Goal: Task Accomplishment & Management: Complete application form

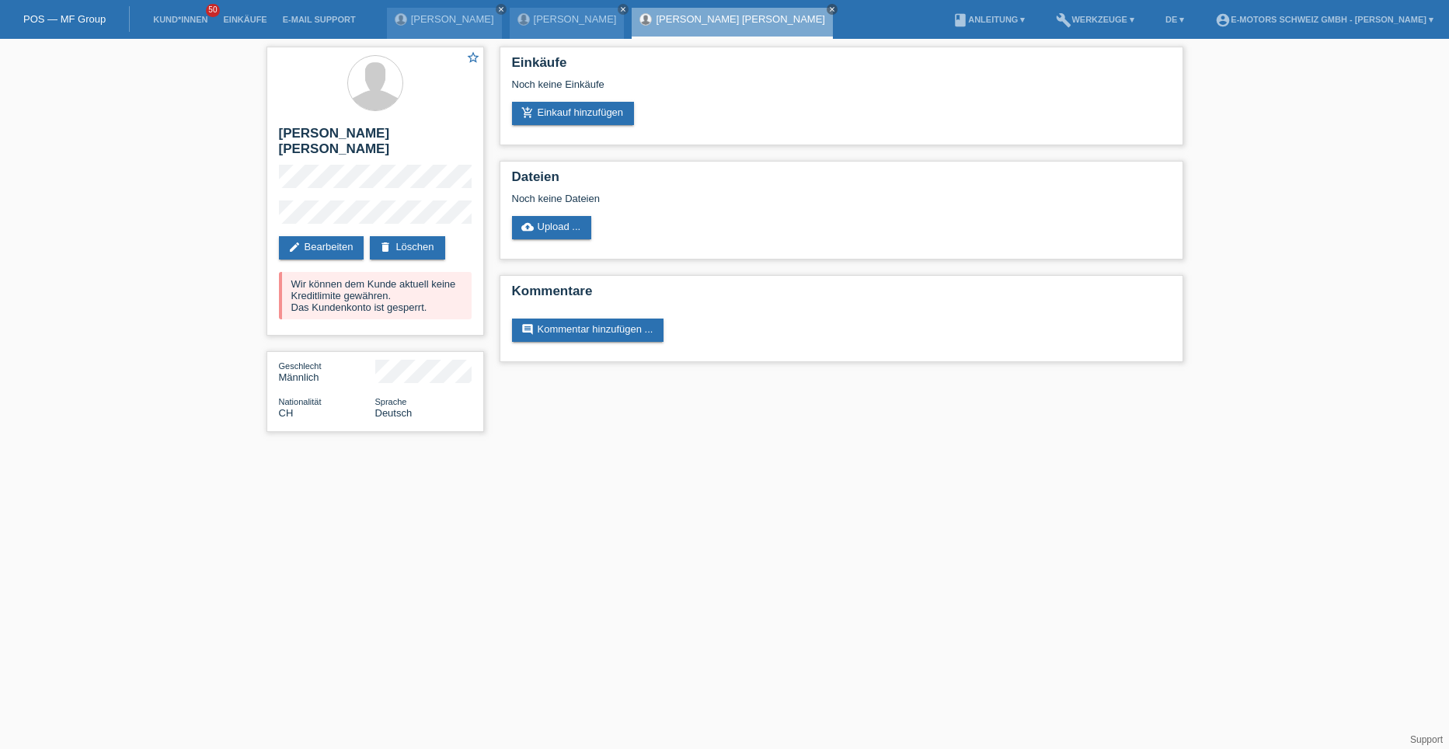
click at [159, 12] on li "Kund*innen 50" at bounding box center [180, 20] width 70 height 40
click at [102, 15] on link "POS — MF Group" at bounding box center [64, 19] width 82 height 12
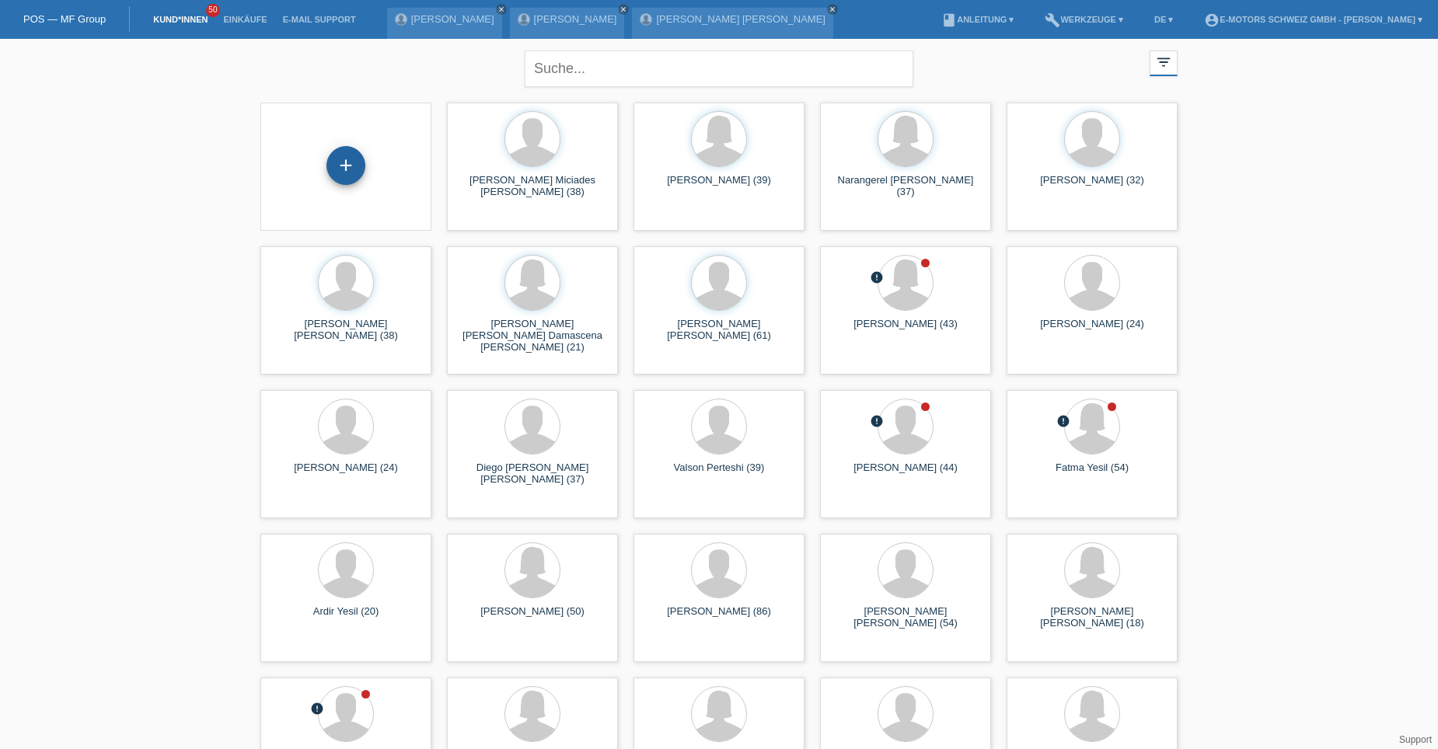
click at [354, 155] on div "+" at bounding box center [345, 165] width 37 height 26
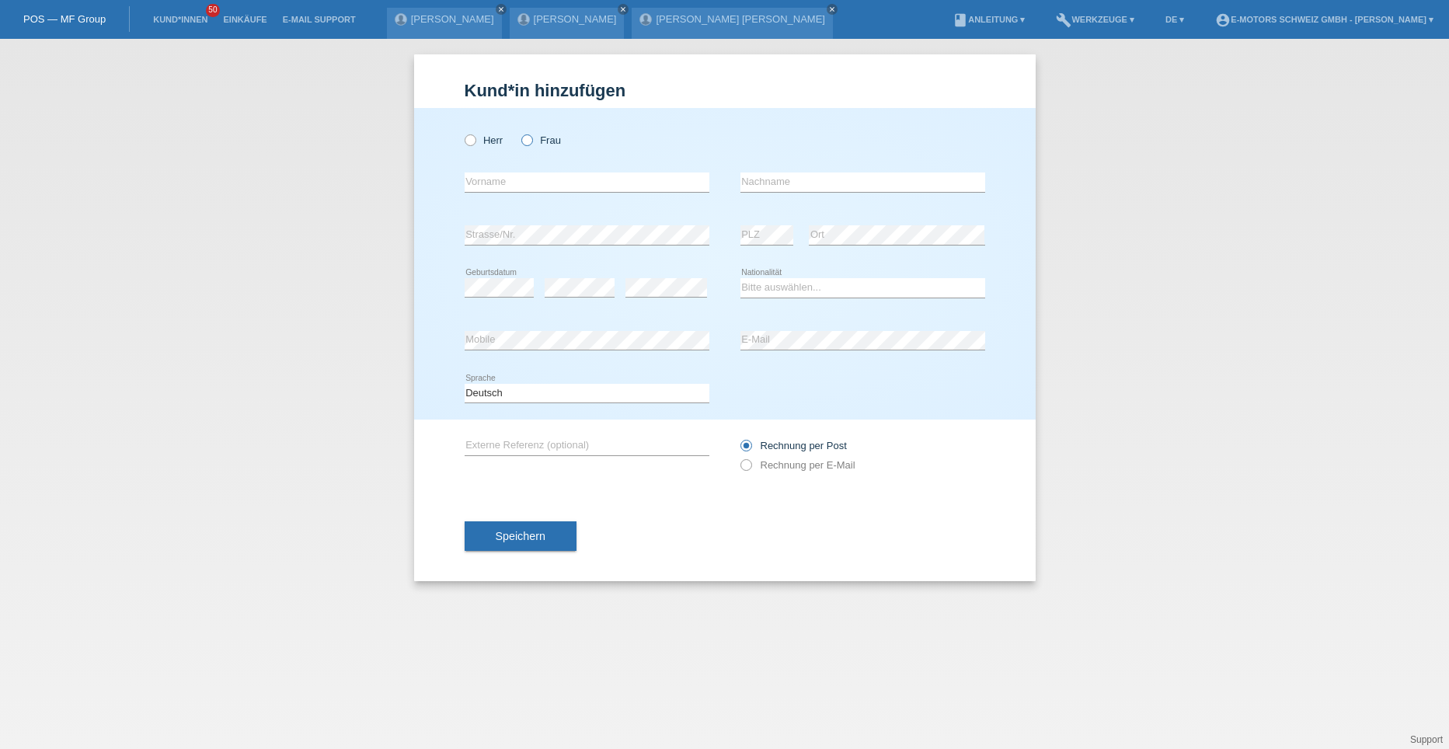
click at [519, 132] on icon at bounding box center [519, 132] width 0 height 0
click at [526, 139] on input "Frau" at bounding box center [526, 139] width 10 height 10
radio input "true"
click at [505, 175] on input "text" at bounding box center [587, 182] width 245 height 19
type input "[PERSON_NAME]"
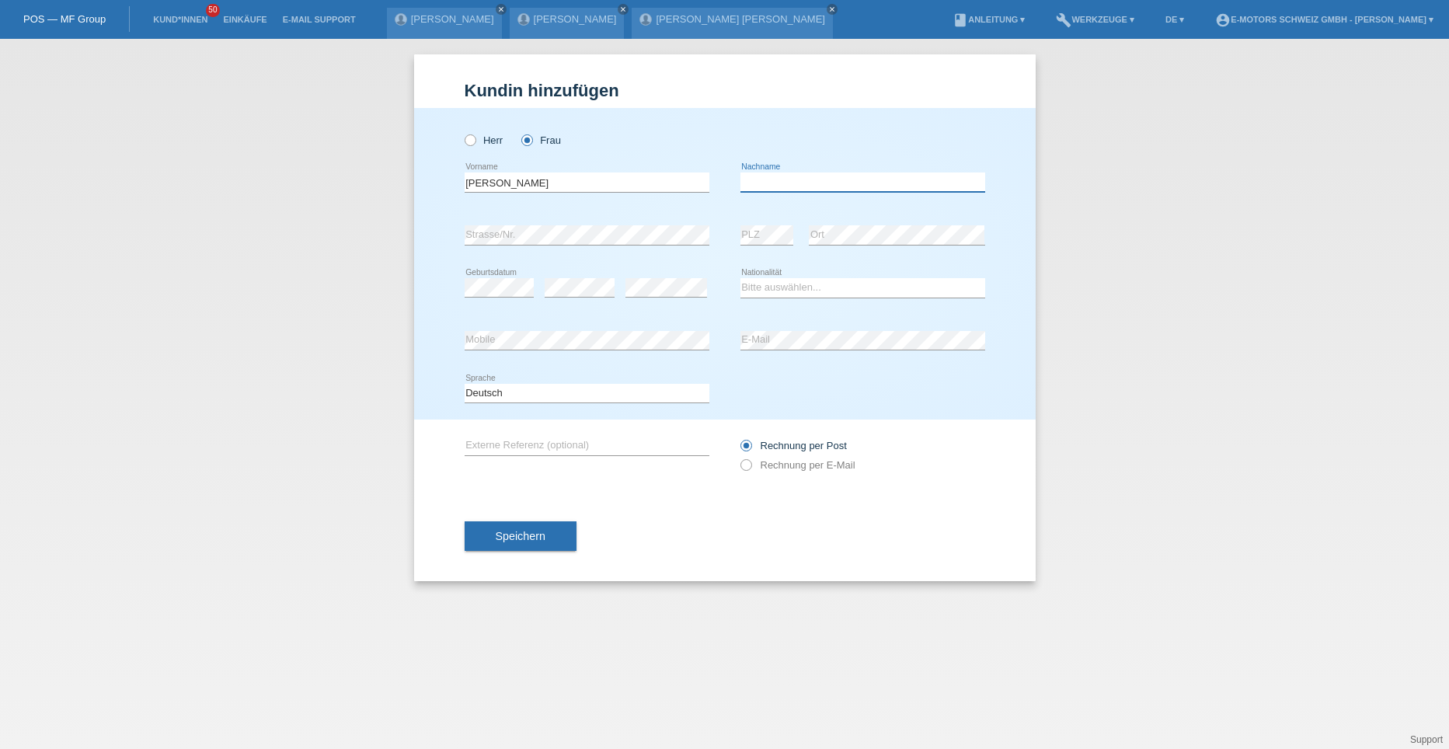
click at [763, 182] on input "text" at bounding box center [863, 182] width 245 height 19
type input "Baumgartner"
click at [751, 285] on select "Bitte auswählen... Schweiz Deutschland Liechtenstein Österreich ------------ Af…" at bounding box center [863, 287] width 245 height 19
select select "CH"
click at [741, 278] on select "Bitte auswählen... Schweiz Deutschland Liechtenstein Österreich ------------ Af…" at bounding box center [863, 287] width 245 height 19
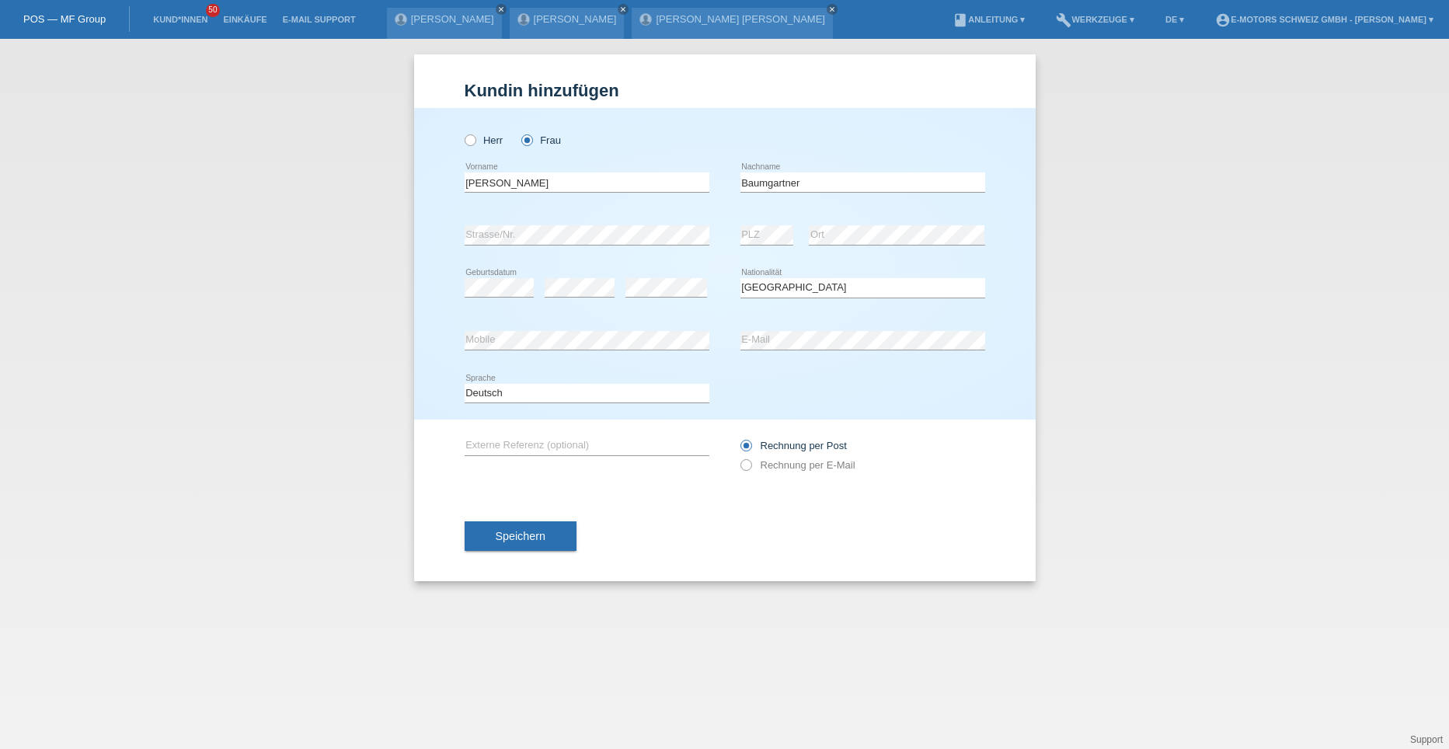
click at [700, 249] on div "error Strasse/Nr." at bounding box center [587, 235] width 245 height 53
click at [496, 528] on button "Speichern" at bounding box center [521, 536] width 112 height 30
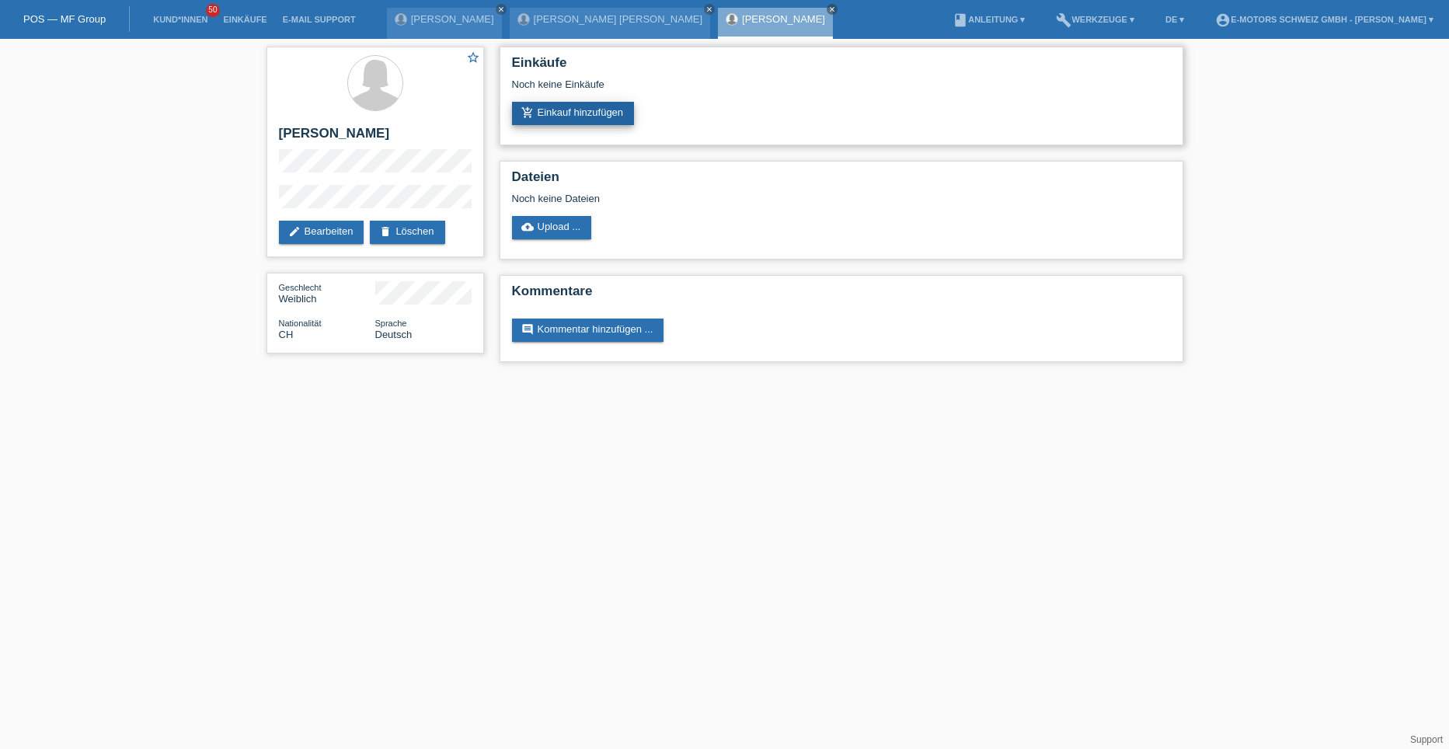
click at [542, 108] on link "add_shopping_cart Einkauf hinzufügen" at bounding box center [573, 113] width 123 height 23
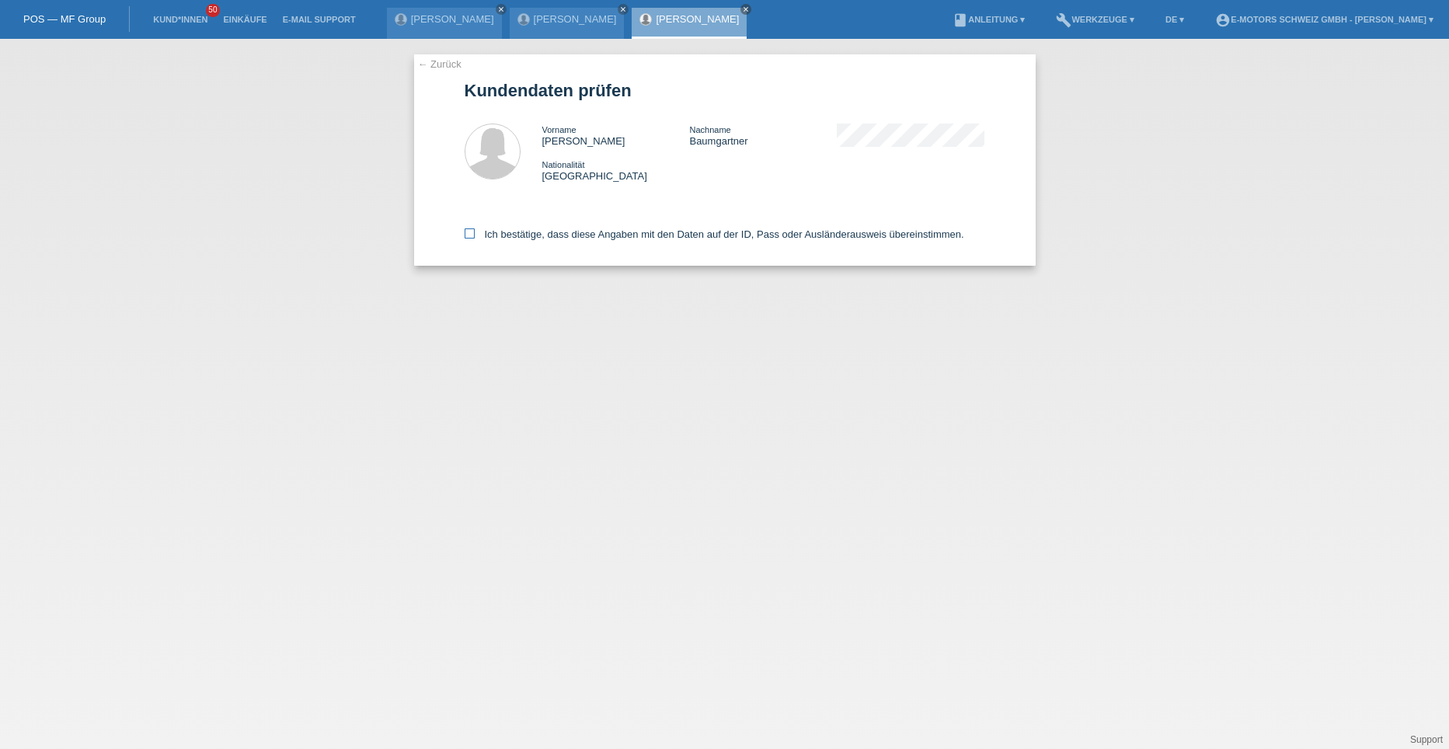
click at [464, 235] on div "← Zurück Kundendaten prüfen Vorname [PERSON_NAME] Nachname [PERSON_NAME] Nation…" at bounding box center [725, 159] width 622 height 211
click at [469, 235] on icon at bounding box center [470, 233] width 10 height 10
click at [469, 235] on input "Ich bestätige, dass diese Angaben mit den Daten auf der ID, Pass oder Ausländer…" at bounding box center [470, 233] width 10 height 10
checkbox input "true"
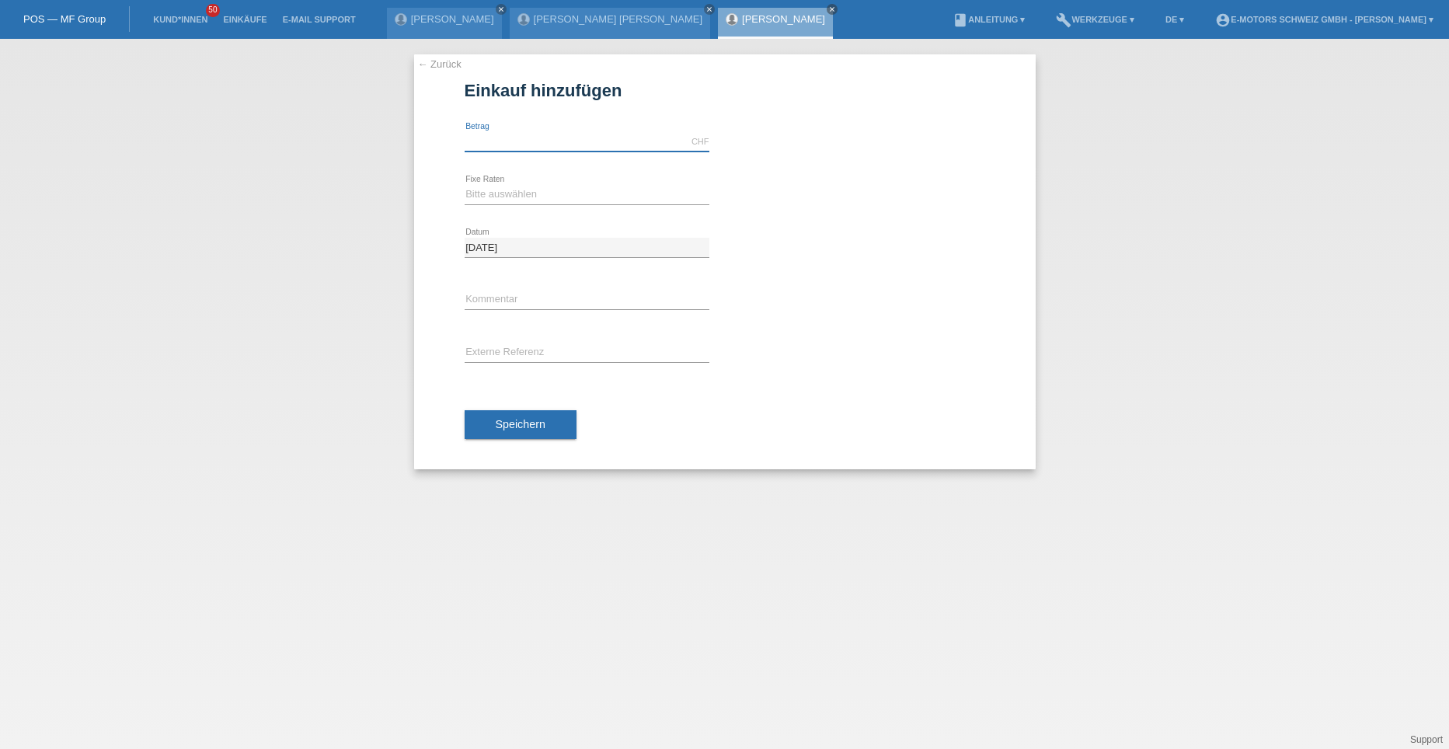
click at [497, 141] on input "text" at bounding box center [587, 141] width 245 height 19
type input "2790.00"
click at [501, 193] on select "Bitte auswählen 12 Raten 24 Raten 36 Raten 48 Raten" at bounding box center [587, 194] width 245 height 19
select select "214"
click at [465, 185] on select "Bitte auswählen 12 Raten 24 Raten 36 Raten 48 Raten" at bounding box center [587, 194] width 245 height 19
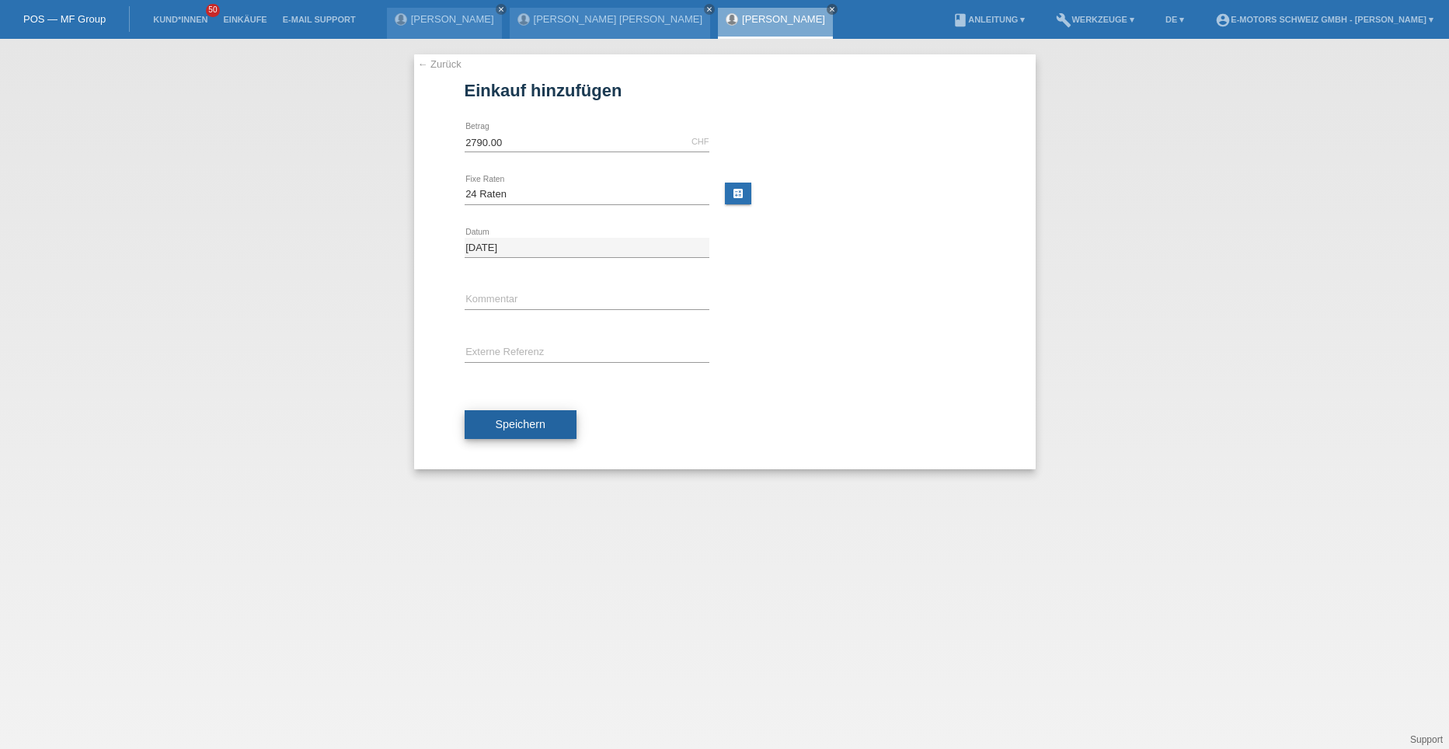
click at [521, 420] on span "Speichern" at bounding box center [521, 424] width 50 height 12
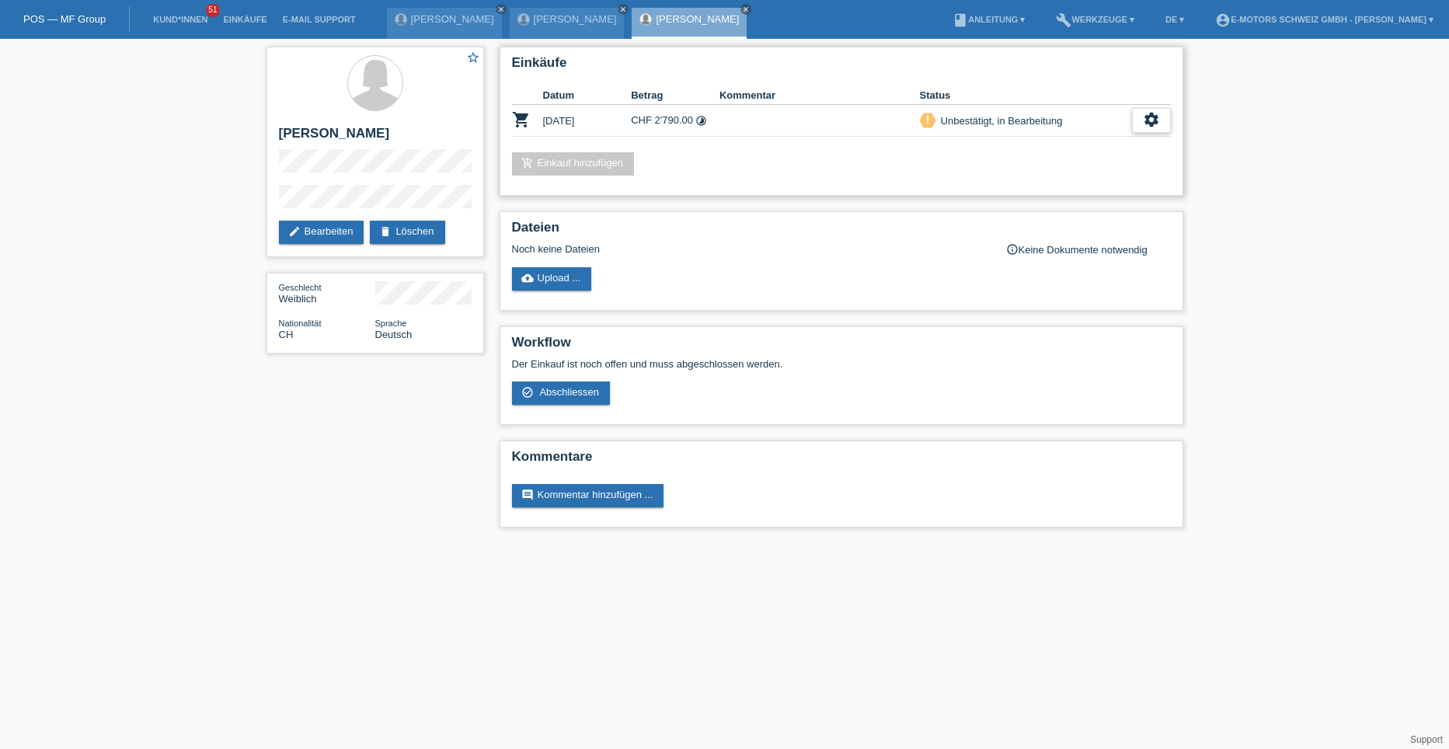
click at [1157, 116] on icon "settings" at bounding box center [1151, 119] width 17 height 17
click at [1147, 115] on icon "settings" at bounding box center [1151, 119] width 17 height 17
click at [1040, 166] on span "AGB herunterladen" at bounding box center [1038, 168] width 91 height 19
click at [1152, 120] on icon "settings" at bounding box center [1151, 119] width 17 height 17
click at [1016, 186] on span "Abschliessen" at bounding box center [1025, 191] width 64 height 19
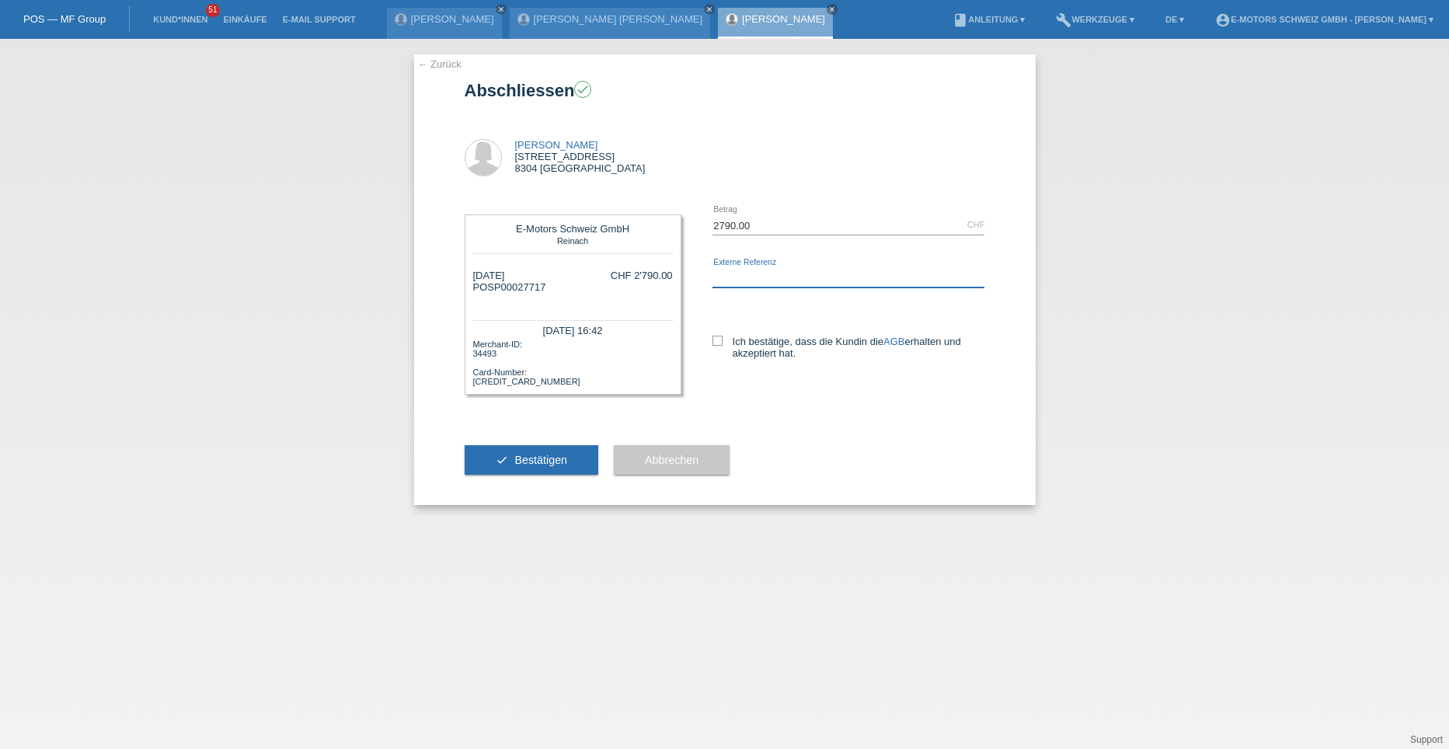
click at [728, 272] on input "text" at bounding box center [849, 277] width 273 height 19
type input "[PERSON_NAME]"
click at [721, 340] on icon at bounding box center [718, 341] width 10 height 10
click at [721, 340] on input "Ich bestätige, dass die Kundin die AGB erhalten und akzeptiert hat." at bounding box center [718, 341] width 10 height 10
checkbox input "true"
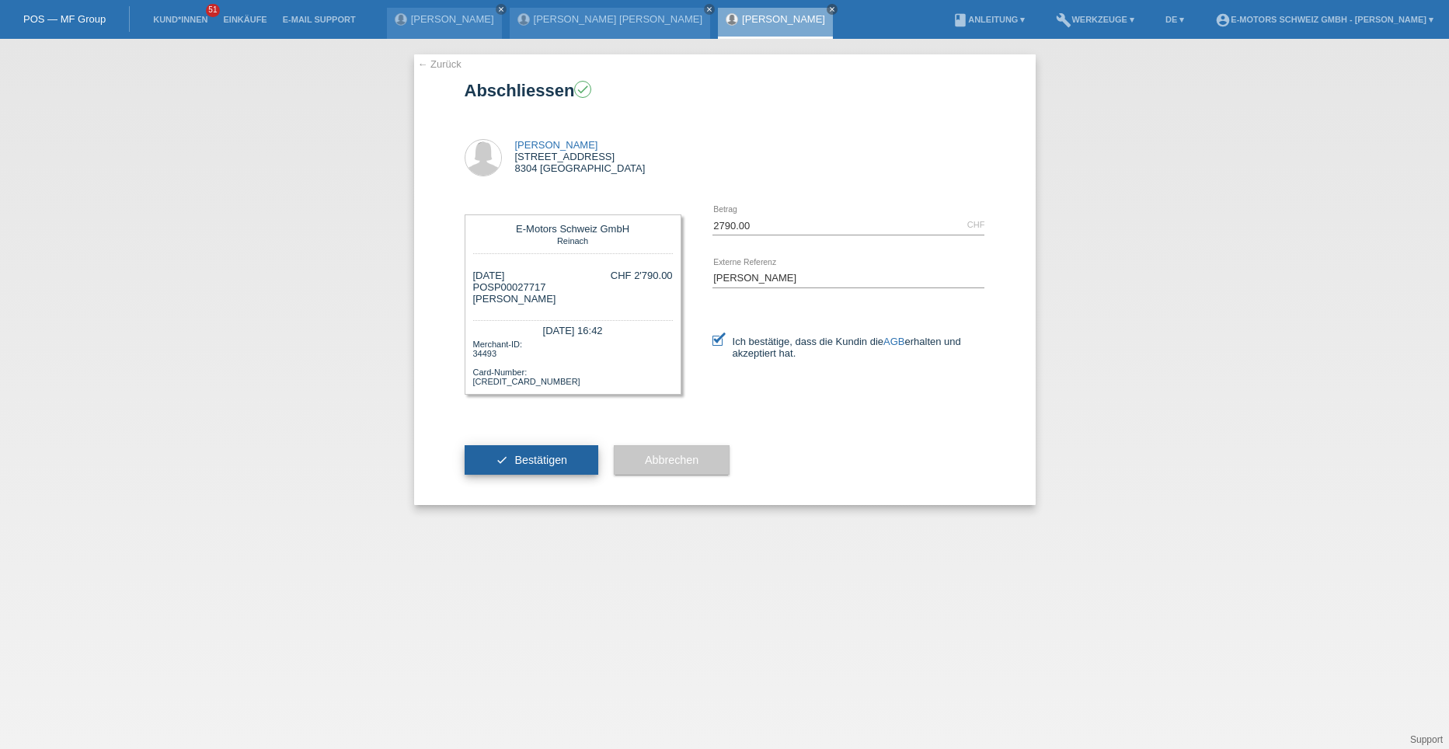
click at [528, 456] on span "Bestätigen" at bounding box center [540, 460] width 53 height 12
